Goal: Information Seeking & Learning: Learn about a topic

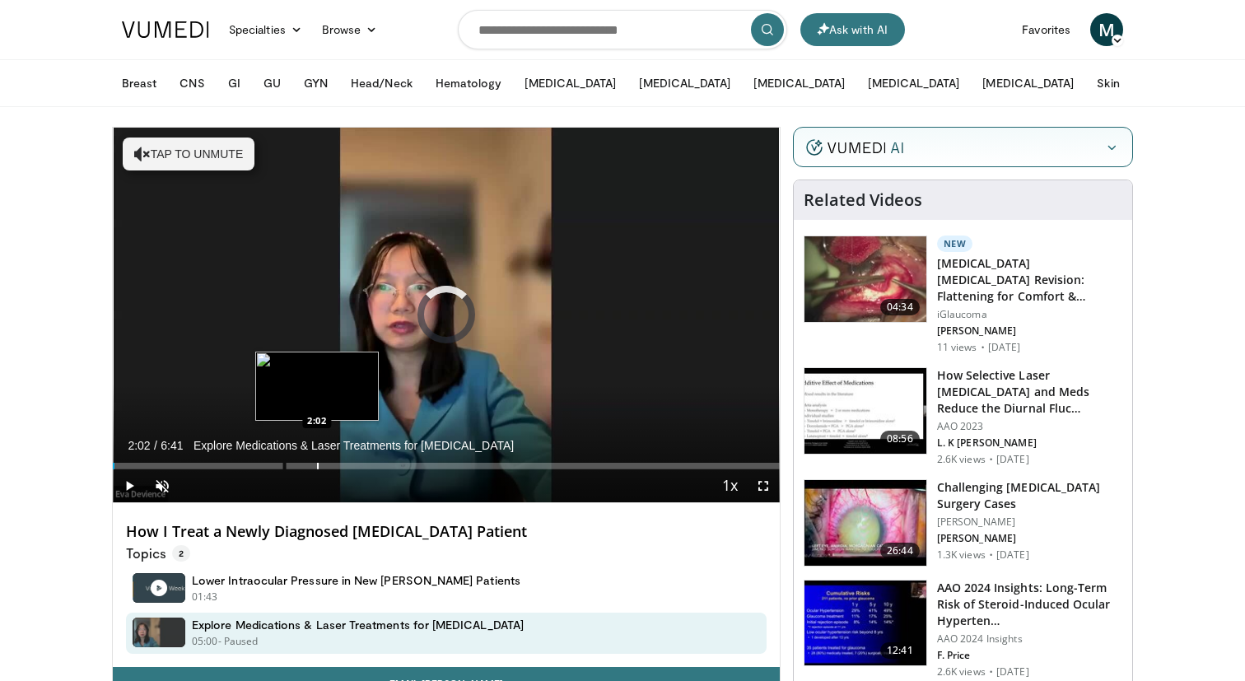
click at [317, 467] on div "Progress Bar" at bounding box center [318, 466] width 2 height 7
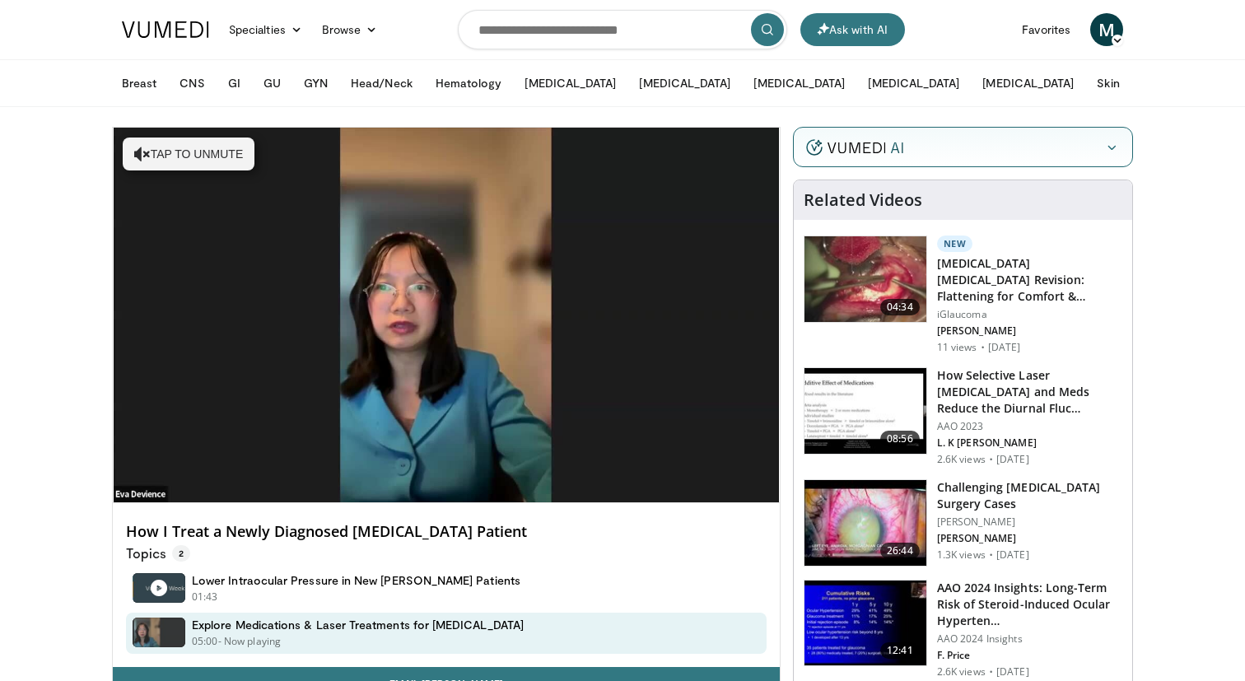
click at [969, 151] on div "Hide" at bounding box center [963, 148] width 338 height 40
click at [1107, 151] on icon "button" at bounding box center [1111, 147] width 13 height 13
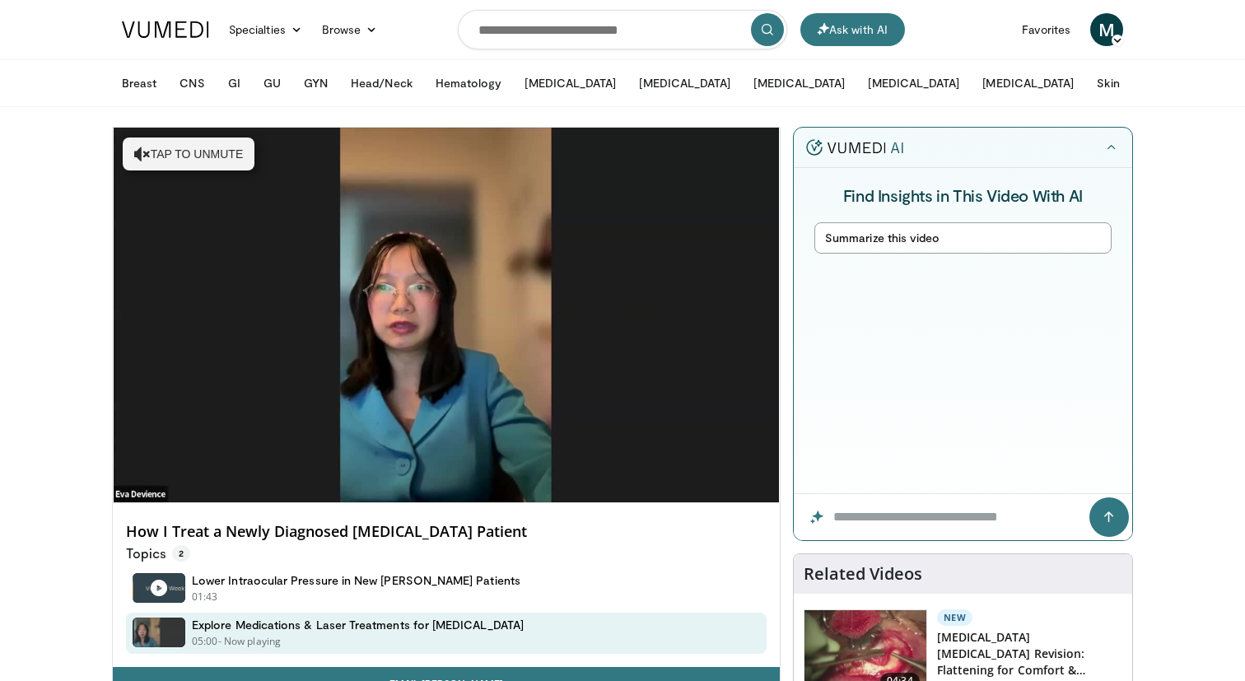
click at [918, 238] on button "Summarize this video" at bounding box center [962, 237] width 297 height 31
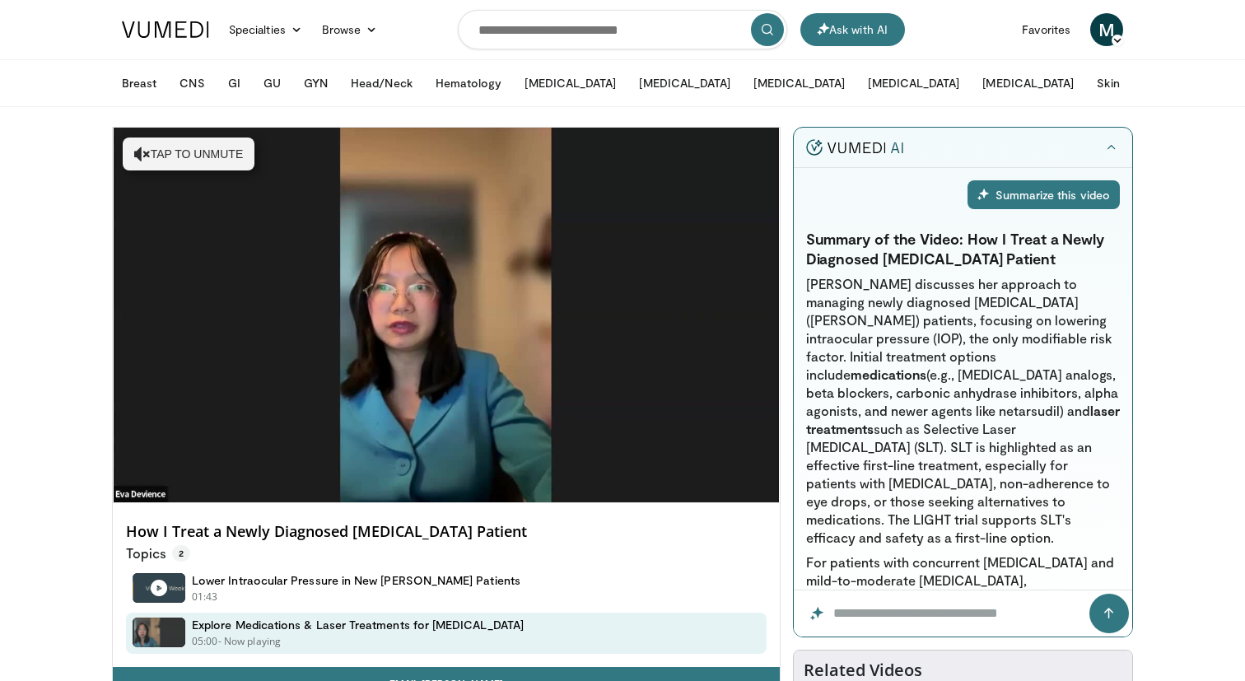
click at [1004, 411] on p "[PERSON_NAME] discusses her approach to managing newly diagnosed [MEDICAL_DATA]…" at bounding box center [963, 411] width 314 height 272
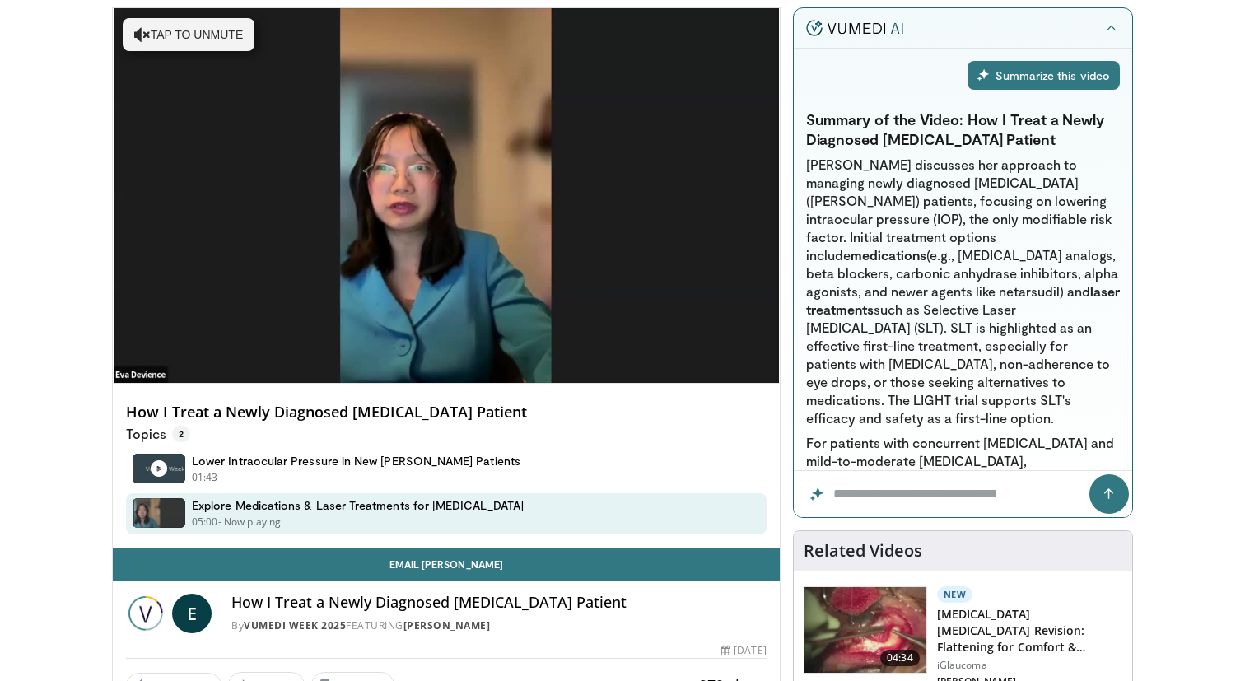
scroll to position [107, 0]
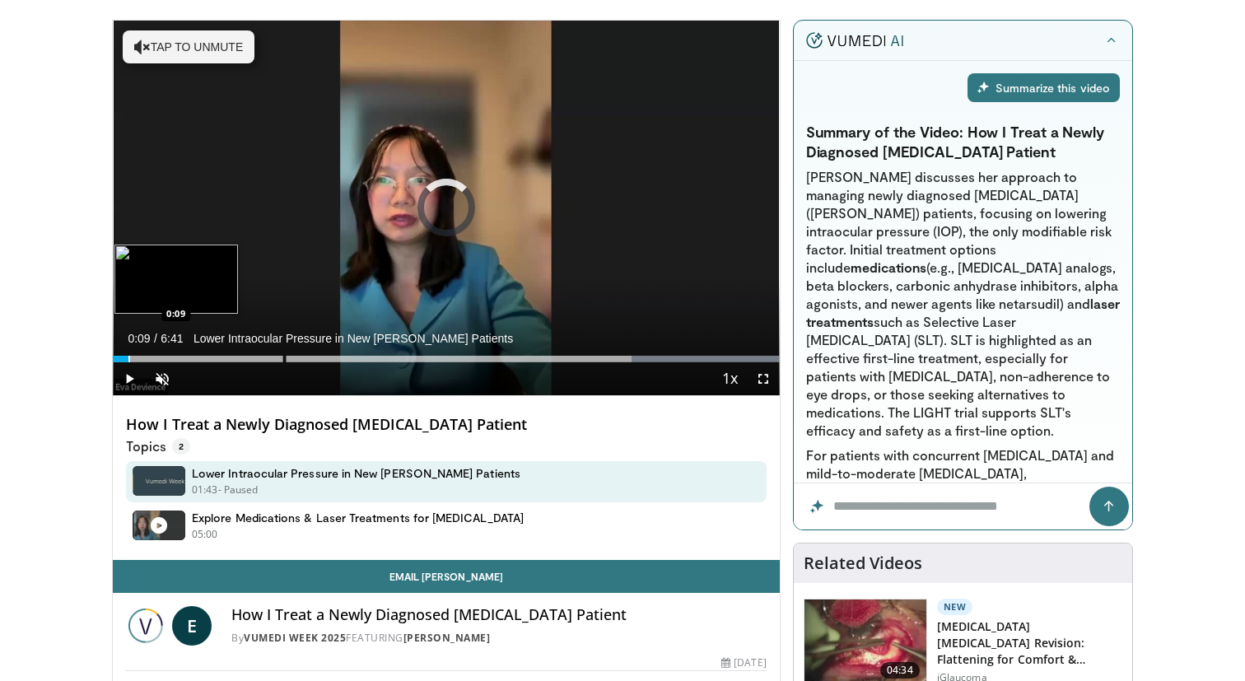
click at [128, 356] on div "Progress Bar" at bounding box center [129, 359] width 2 height 7
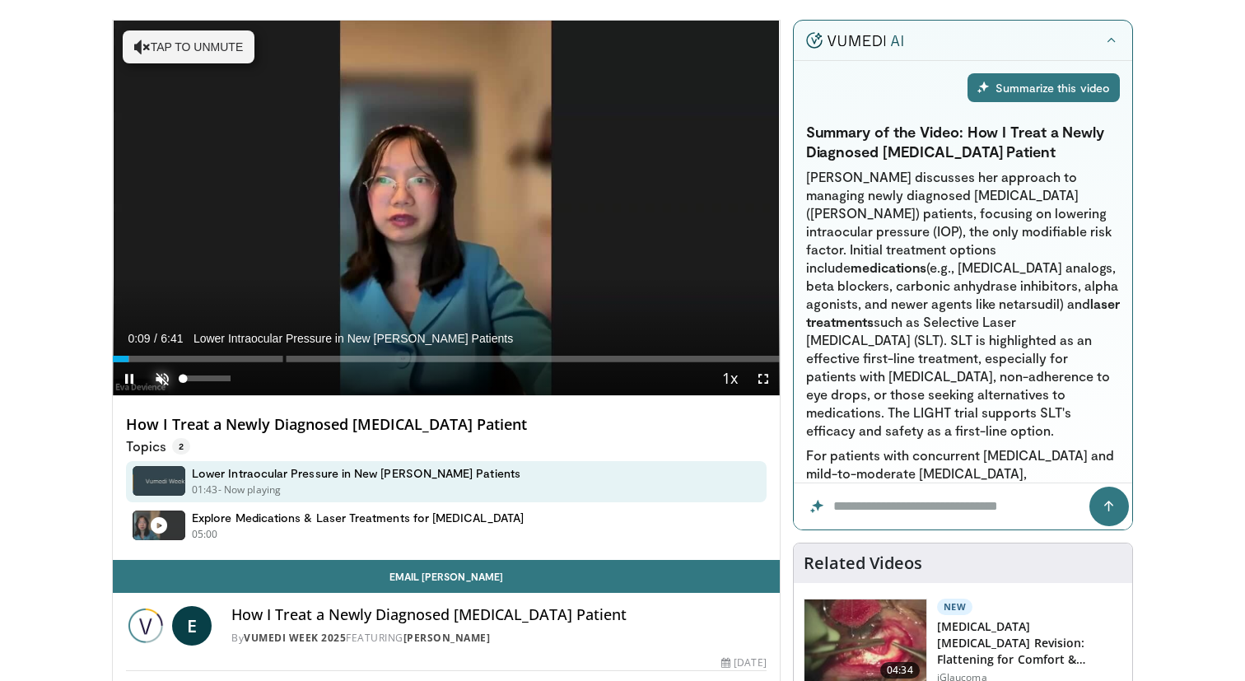
click at [163, 373] on span "Video Player" at bounding box center [162, 378] width 33 height 33
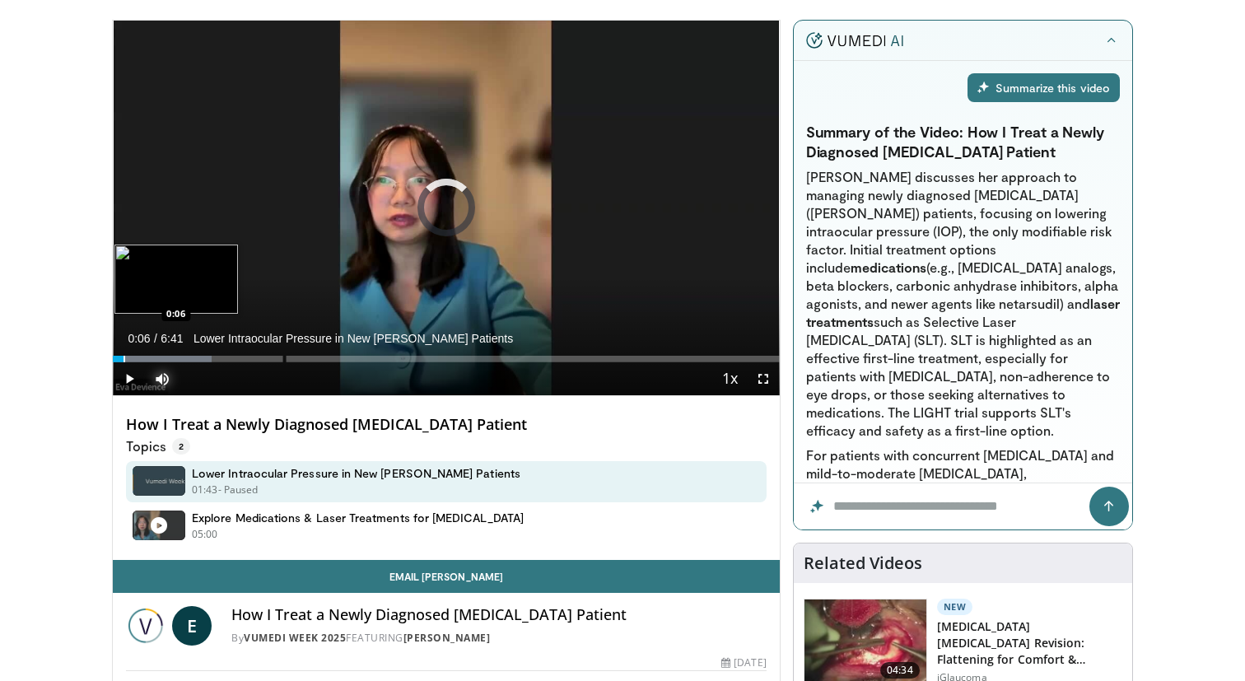
click at [119, 361] on div "Loaded : 14.82% 0:06" at bounding box center [446, 359] width 667 height 7
click at [118, 360] on div "Loaded : 14.82% 0:05" at bounding box center [446, 359] width 667 height 7
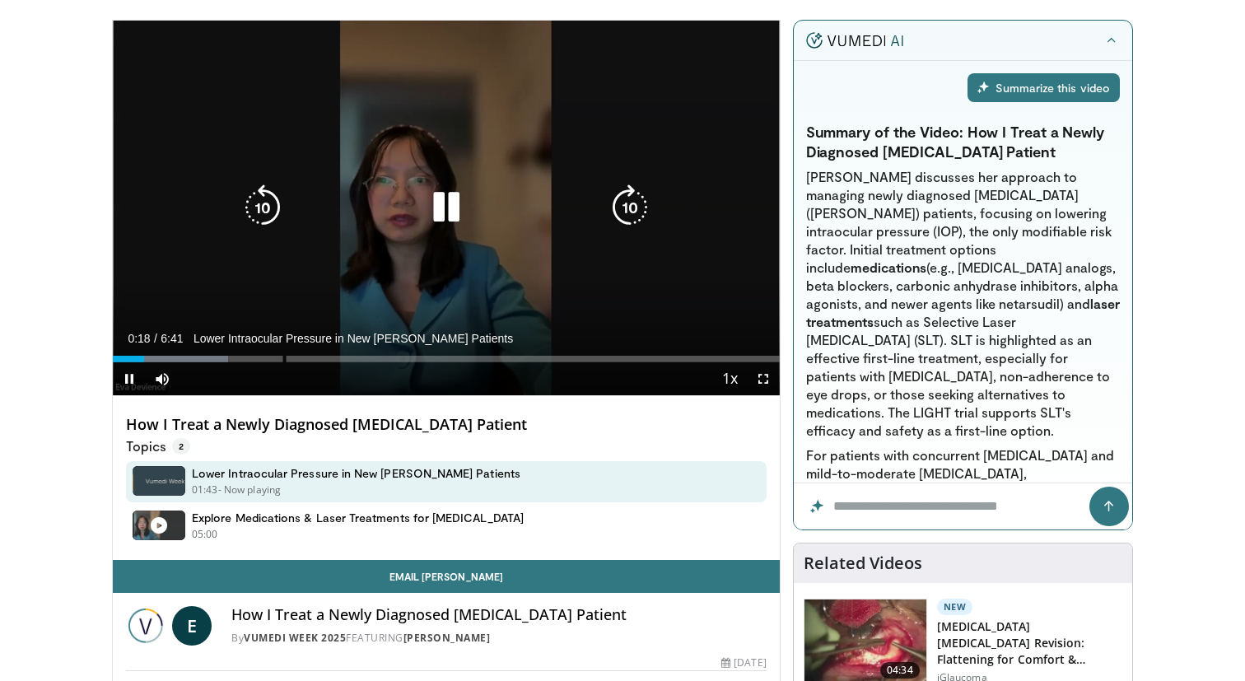
drag, startPoint x: 432, startPoint y: 215, endPoint x: 503, endPoint y: 244, distance: 77.2
click at [432, 215] on icon "Video Player" at bounding box center [446, 207] width 46 height 46
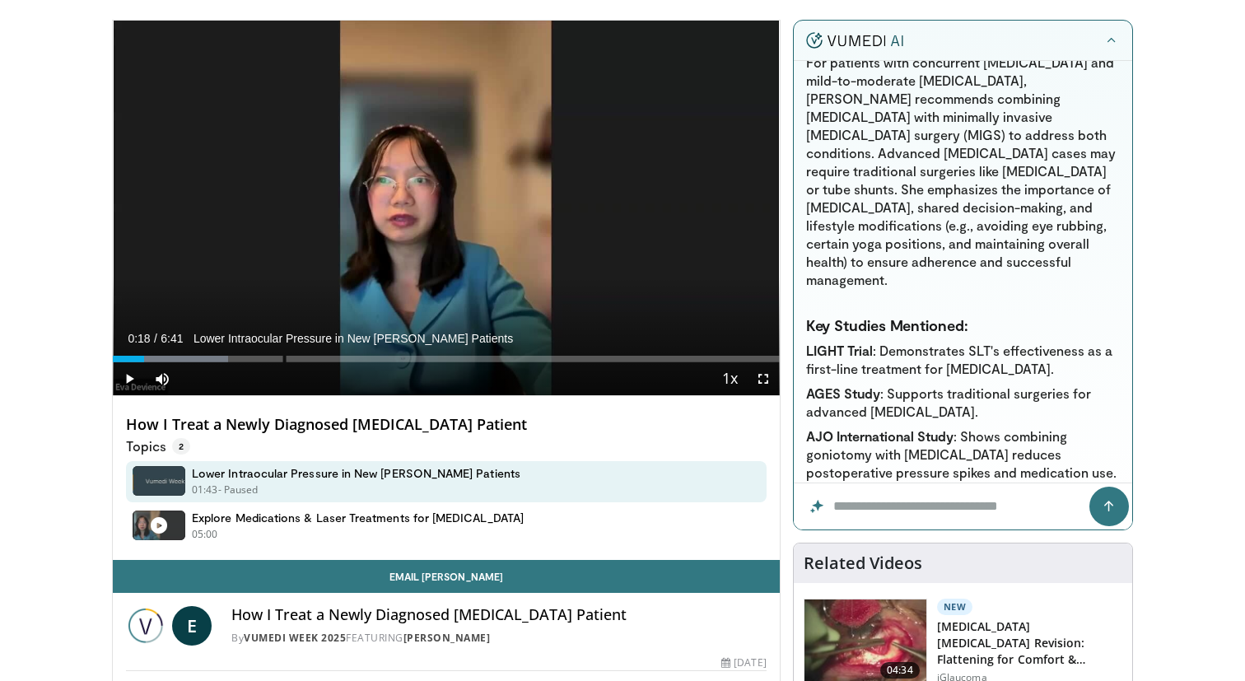
scroll to position [415, 0]
